Goal: Task Accomplishment & Management: Manage account settings

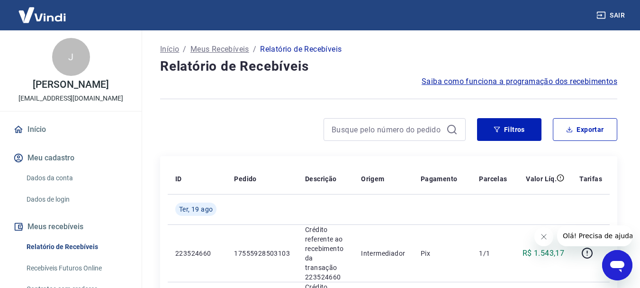
click at [550, 234] on button "Fechar mensagem da empresa" at bounding box center [543, 236] width 19 height 19
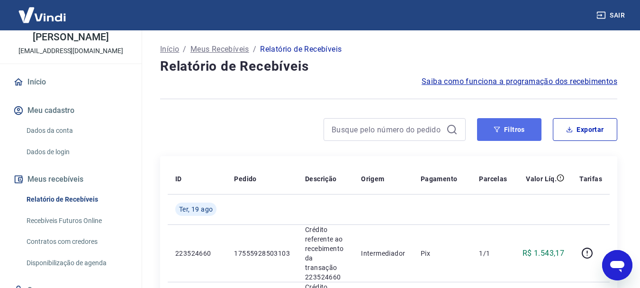
click at [504, 130] on button "Filtros" at bounding box center [509, 129] width 64 height 23
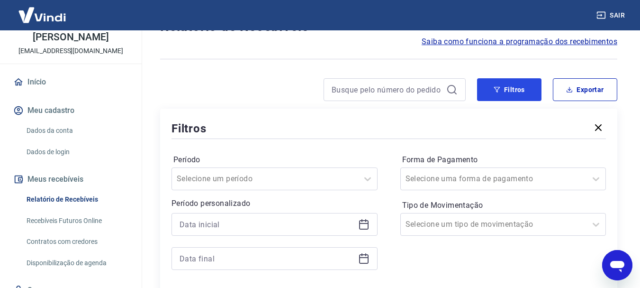
scroll to position [95, 0]
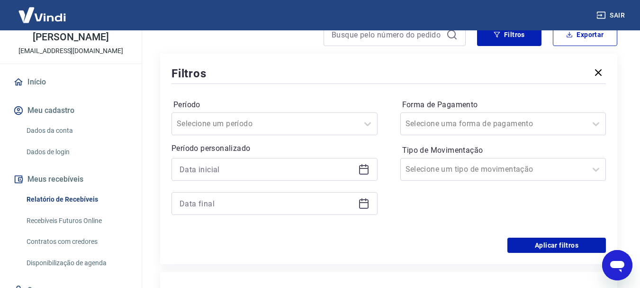
click at [287, 136] on div "Período Selecione um período Período personalizado" at bounding box center [275, 161] width 206 height 129
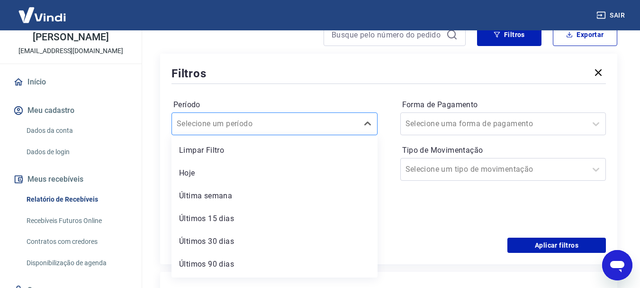
click at [287, 127] on div at bounding box center [265, 123] width 177 height 13
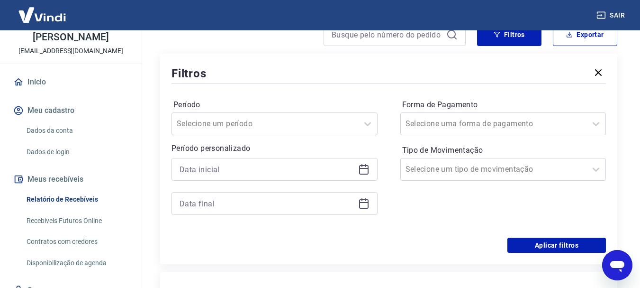
click at [277, 95] on div "Período Selecione um período Período personalizado Forma de Pagamento Selecione…" at bounding box center [389, 162] width 435 height 152
click at [255, 159] on div at bounding box center [275, 169] width 206 height 23
click at [256, 173] on input at bounding box center [267, 169] width 175 height 14
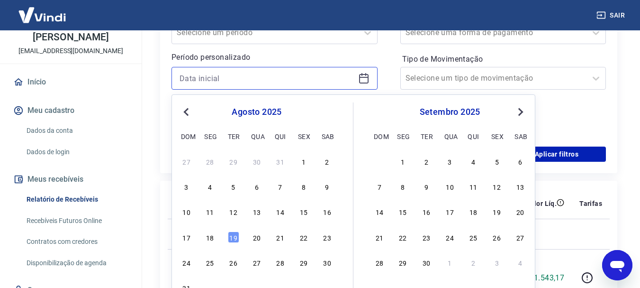
scroll to position [190, 0]
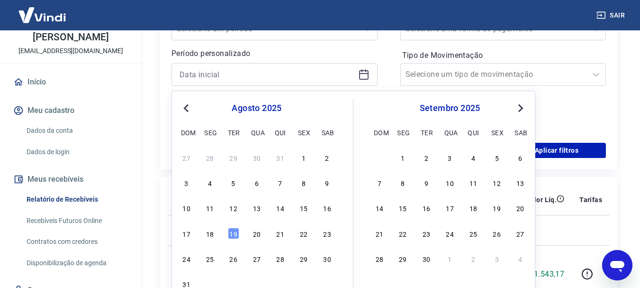
click at [288, 209] on div "10 11 12 13 14 15 16" at bounding box center [257, 208] width 155 height 14
click at [286, 206] on div "14" at bounding box center [280, 207] width 11 height 11
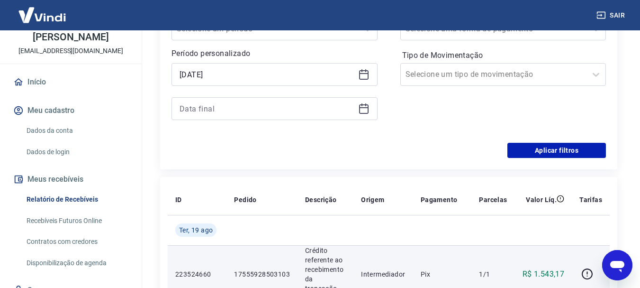
type input "[DATE]"
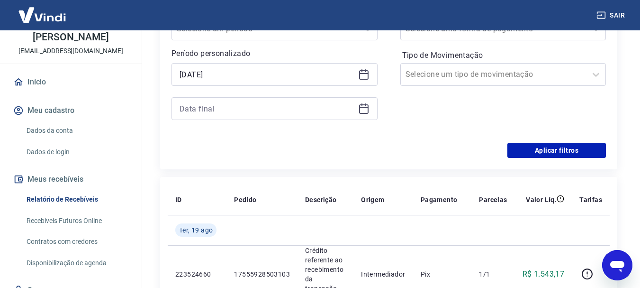
click at [368, 111] on icon at bounding box center [363, 108] width 9 height 9
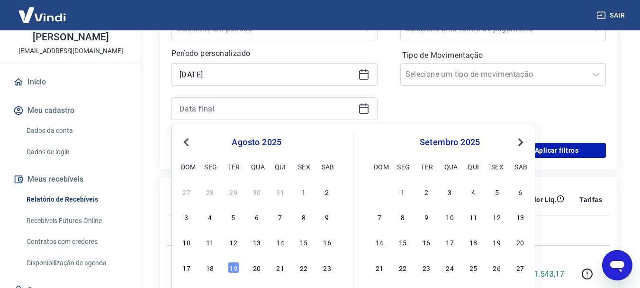
drag, startPoint x: 215, startPoint y: 269, endPoint x: 394, endPoint y: 116, distance: 235.6
click at [215, 269] on div "18" at bounding box center [209, 267] width 11 height 11
type input "[DATE]"
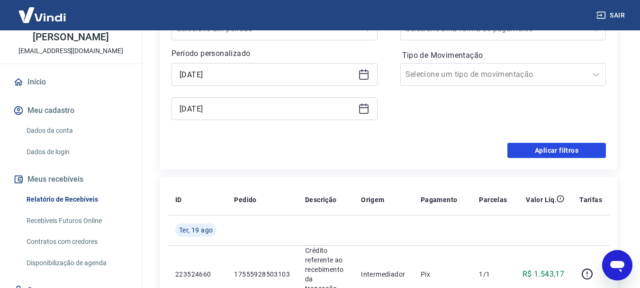
drag, startPoint x: 573, startPoint y: 153, endPoint x: 334, endPoint y: 168, distance: 239.9
click at [573, 152] on button "Aplicar filtros" at bounding box center [557, 150] width 99 height 15
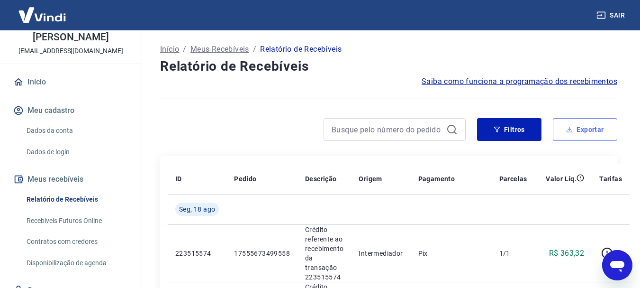
click at [594, 130] on button "Exportar" at bounding box center [585, 129] width 64 height 23
type input "[DATE]"
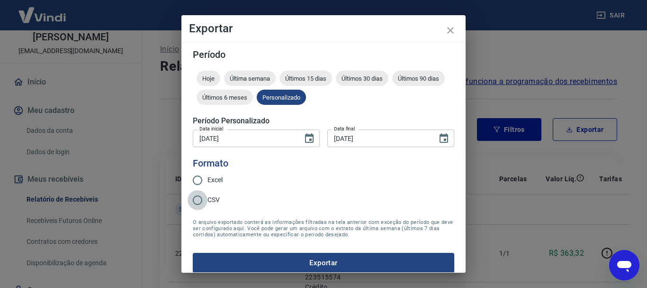
drag, startPoint x: 198, startPoint y: 198, endPoint x: 227, endPoint y: 224, distance: 38.3
click at [199, 198] on input "CSV" at bounding box center [198, 200] width 20 height 20
radio input "true"
click at [244, 260] on button "Exportar" at bounding box center [324, 263] width 262 height 20
